Goal: Check status: Check status

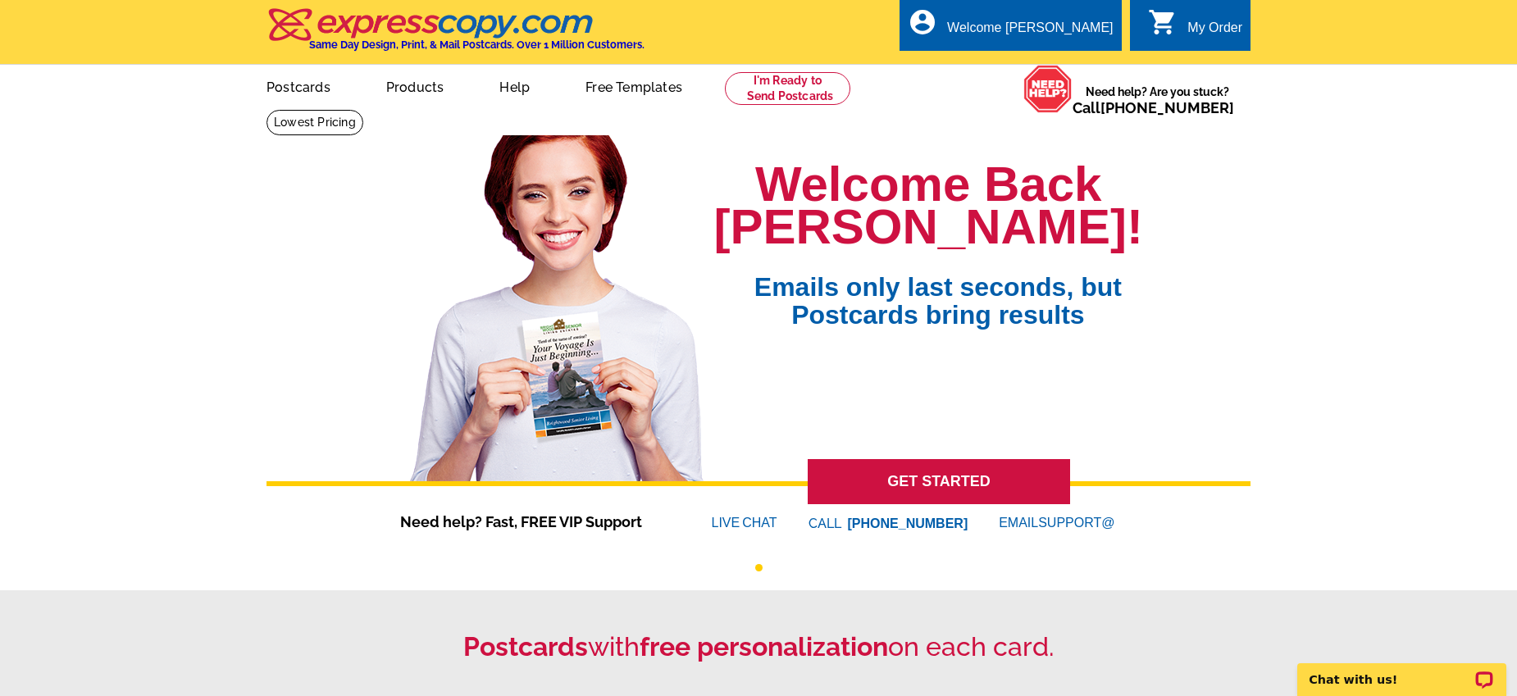
click at [1168, 25] on icon "shopping_cart" at bounding box center [1163, 22] width 30 height 30
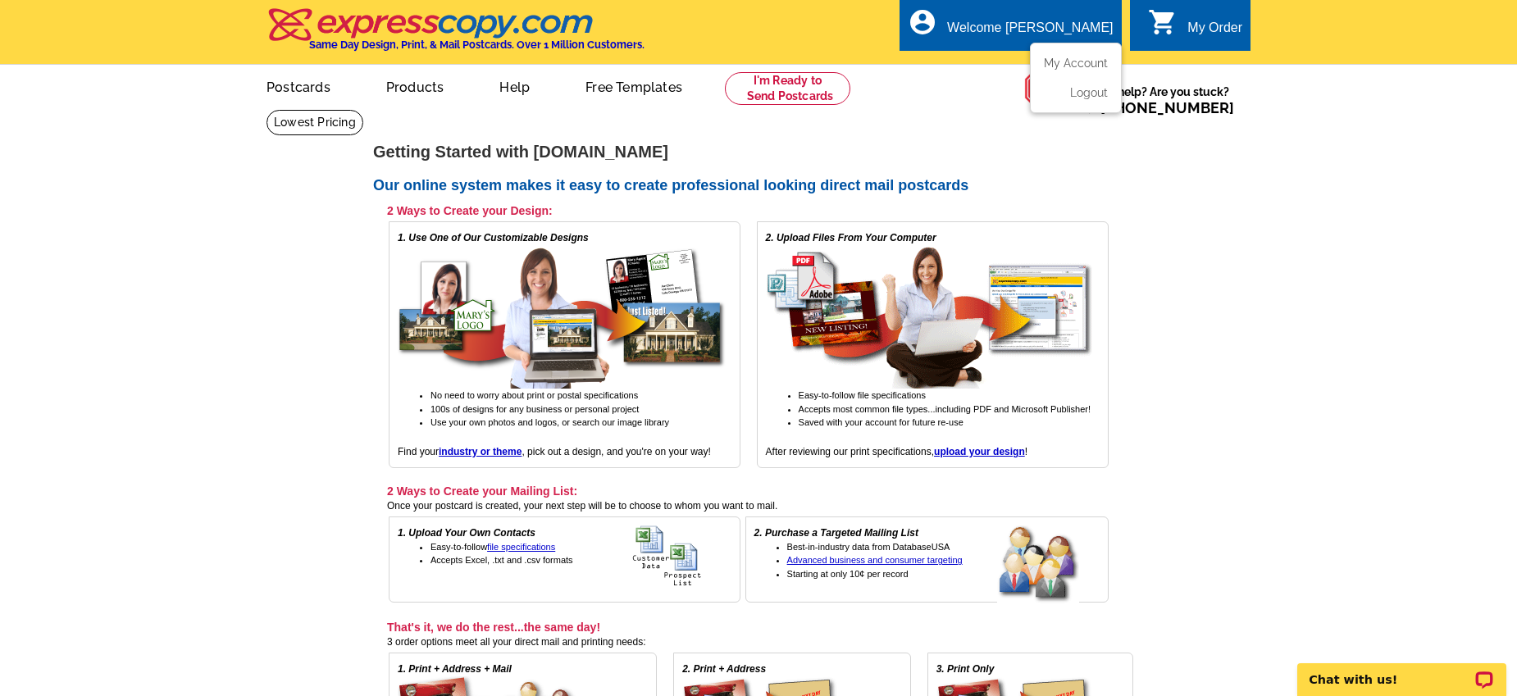
click at [1045, 16] on div "account_circle Welcome Danielle My Account Logout" at bounding box center [1010, 25] width 221 height 52
click at [1041, 34] on div "Welcome [PERSON_NAME]" at bounding box center [1030, 31] width 166 height 23
click at [1057, 61] on link "My Account" at bounding box center [1072, 63] width 71 height 15
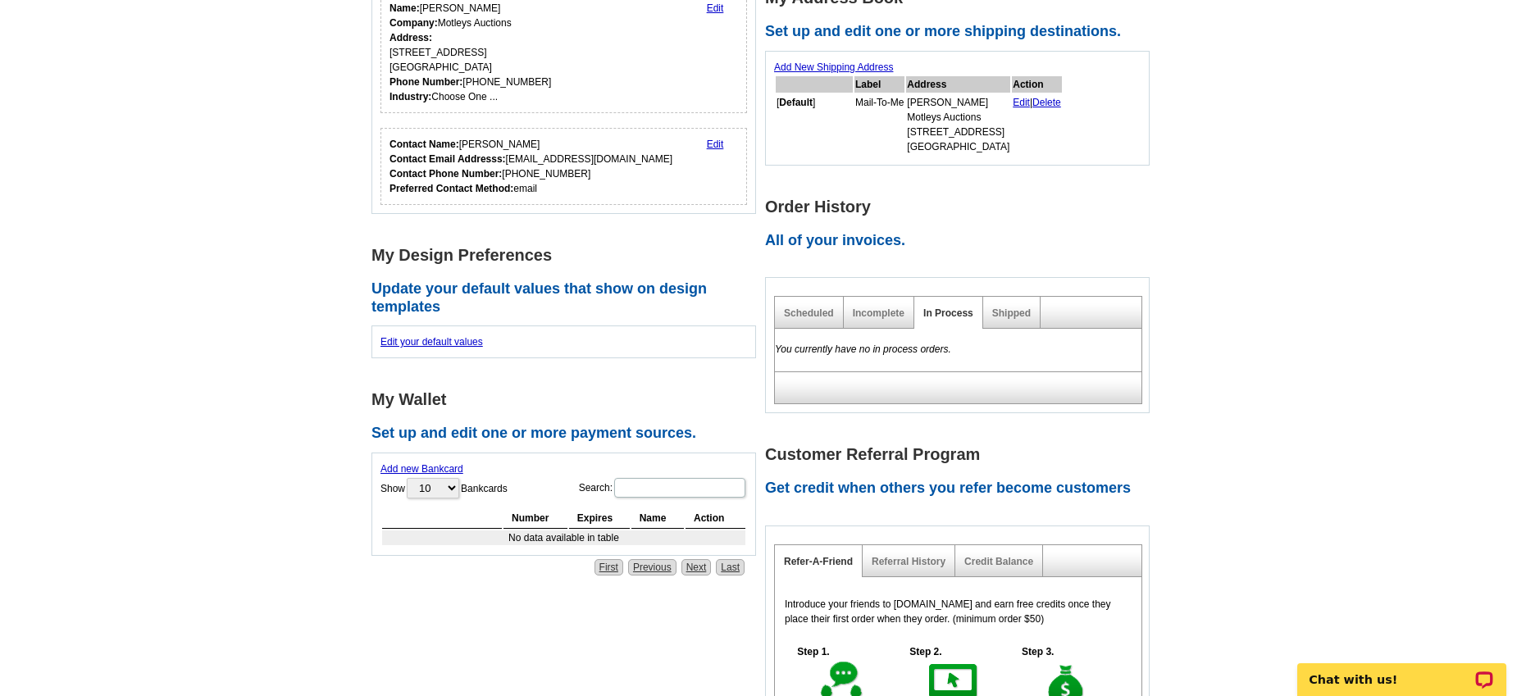
scroll to position [301, 0]
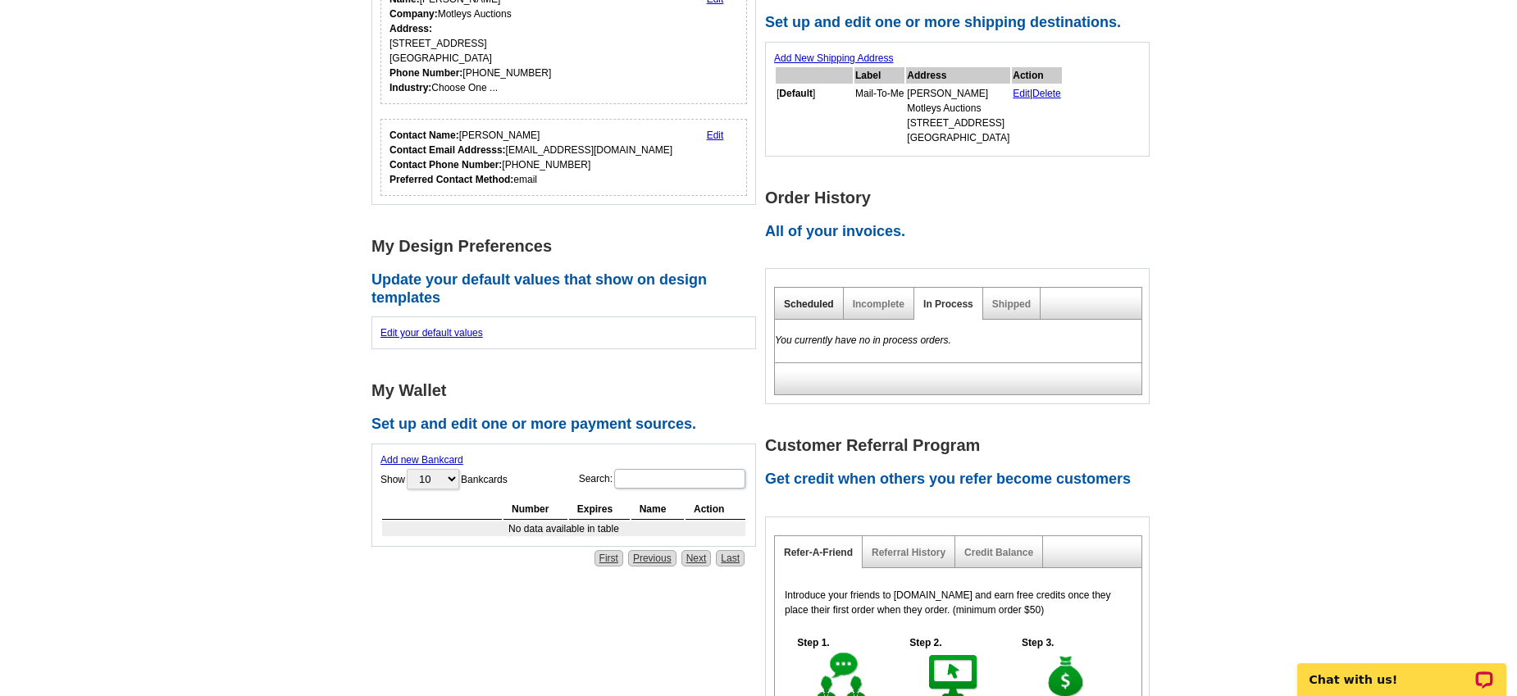
click at [821, 301] on link "Scheduled" at bounding box center [809, 303] width 50 height 11
click at [886, 301] on link "Incomplete" at bounding box center [879, 303] width 52 height 11
click at [996, 299] on link "Shipped" at bounding box center [1011, 303] width 39 height 11
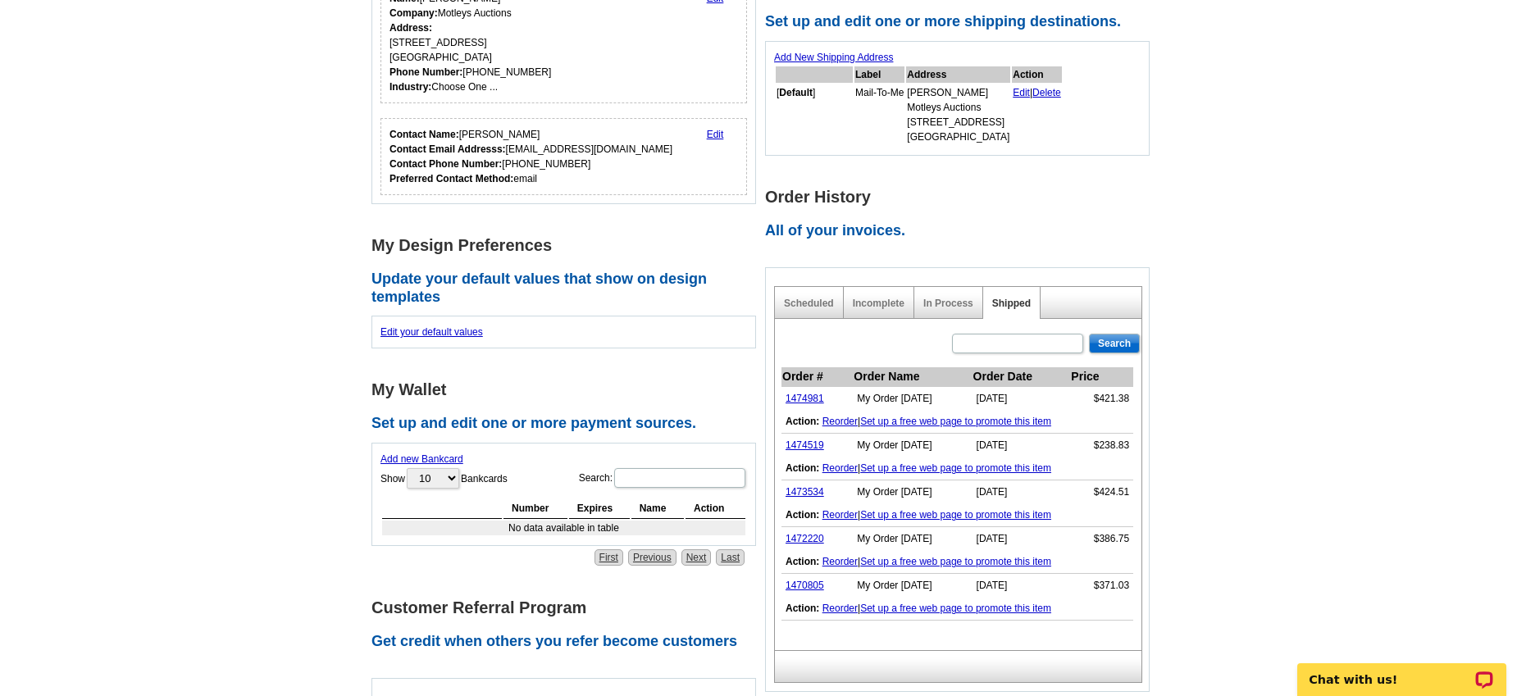
scroll to position [304, 0]
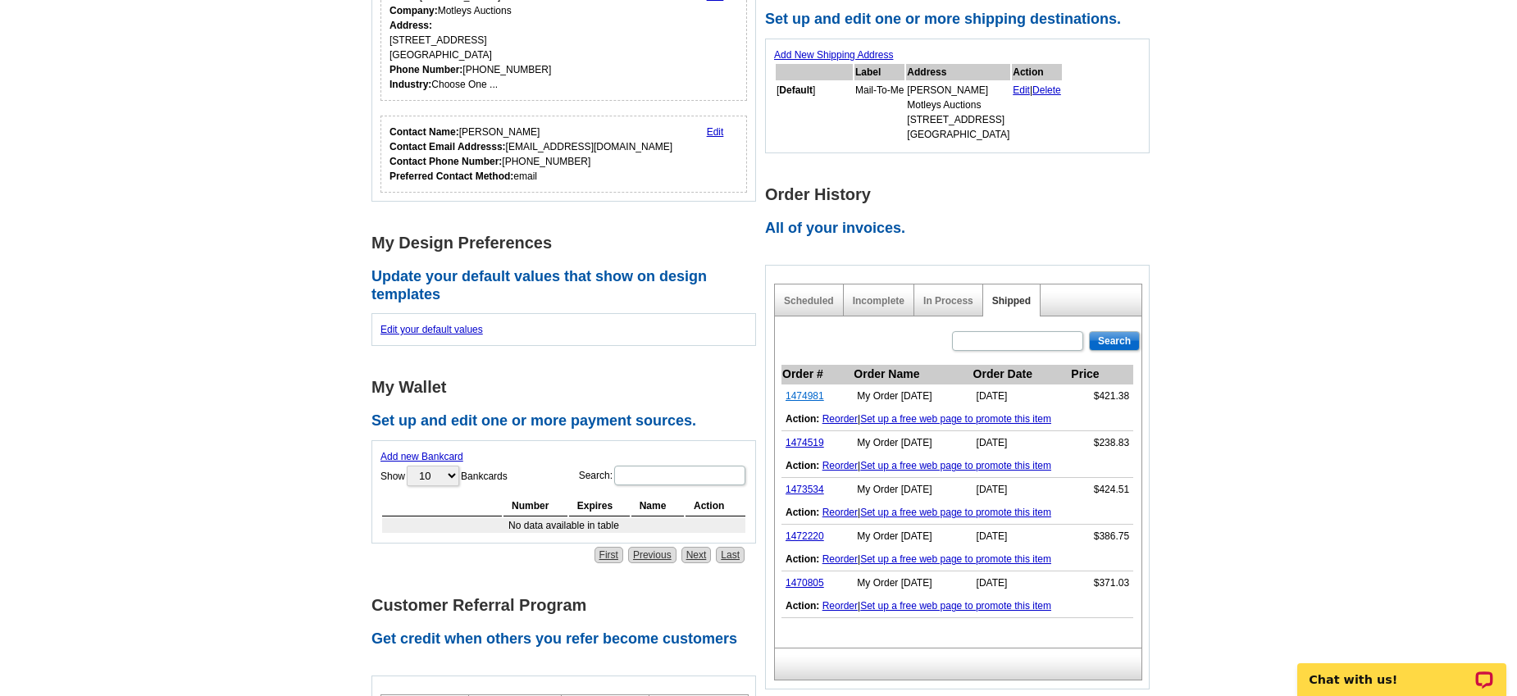
click at [807, 398] on link "1474981" at bounding box center [805, 395] width 39 height 11
